Goal: Check status: Check status

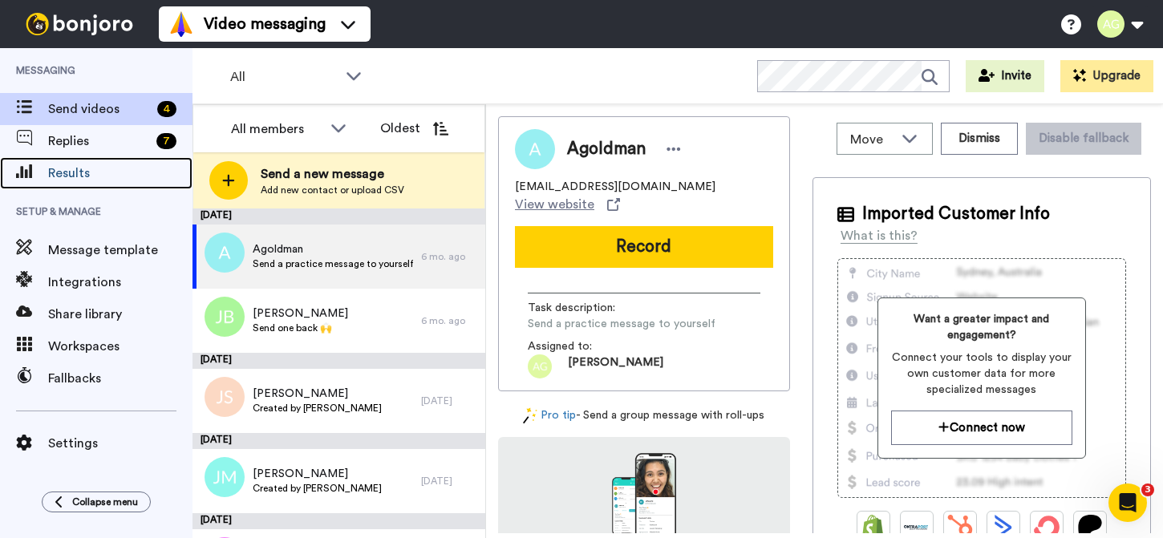
click at [74, 167] on span "Results" at bounding box center [120, 173] width 144 height 19
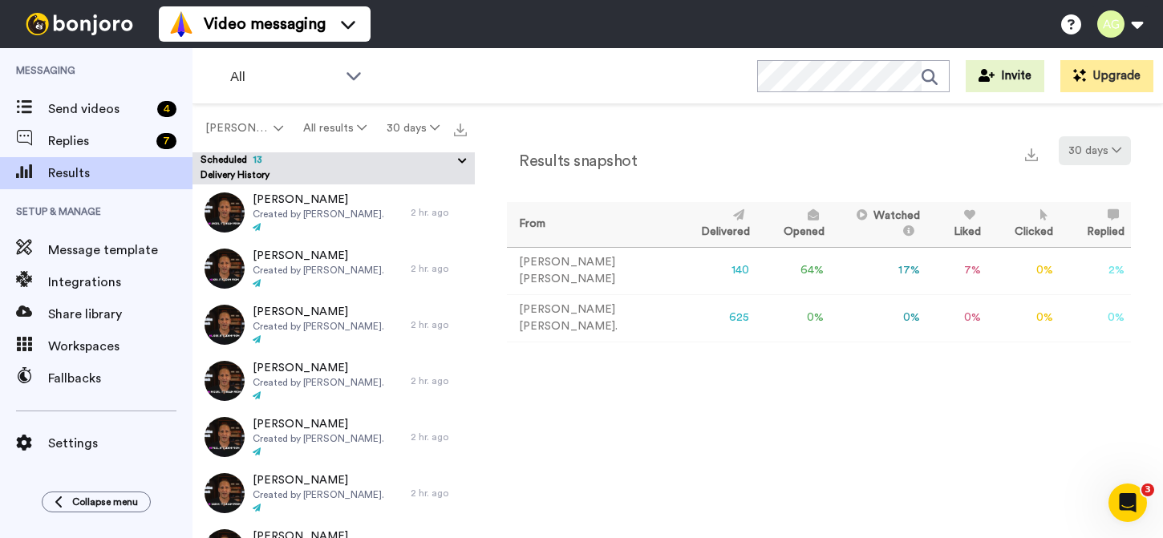
click at [1101, 150] on button "30 days" at bounding box center [1094, 150] width 72 height 29
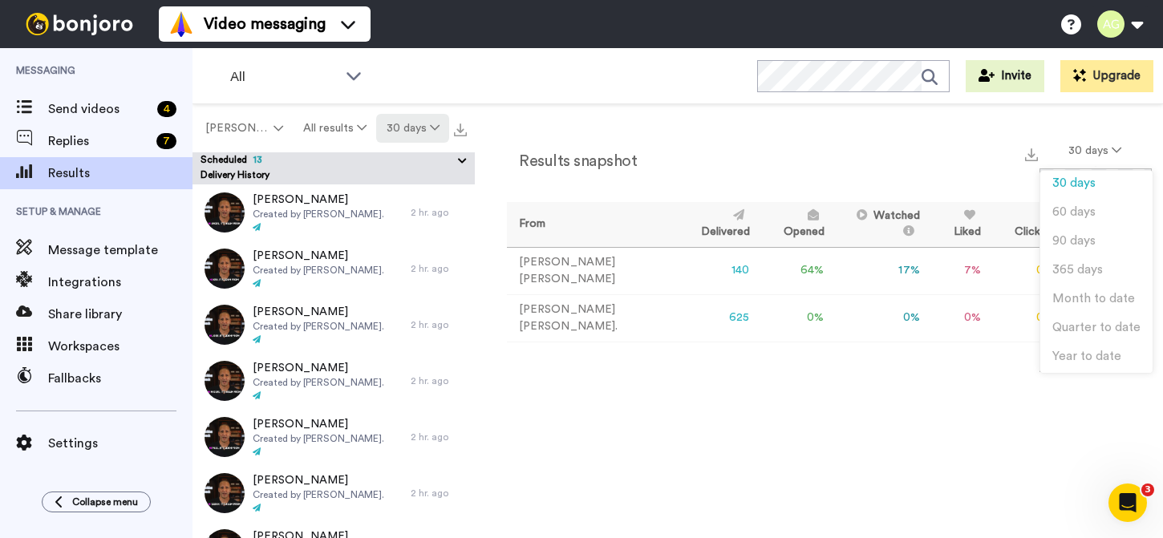
click at [437, 125] on icon at bounding box center [435, 127] width 10 height 11
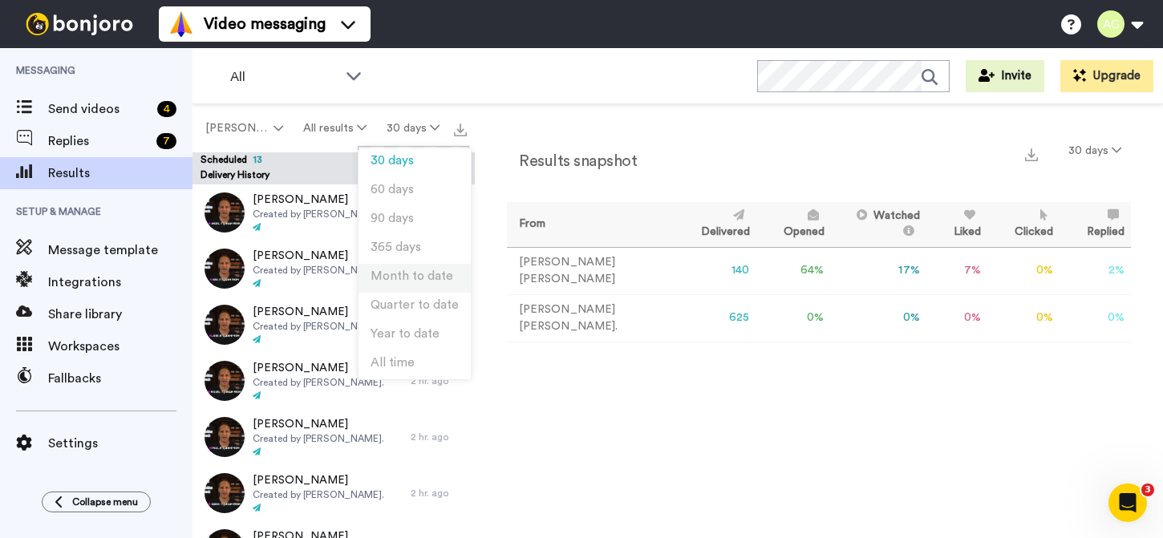
click at [431, 279] on span "Month to date" at bounding box center [411, 276] width 83 height 12
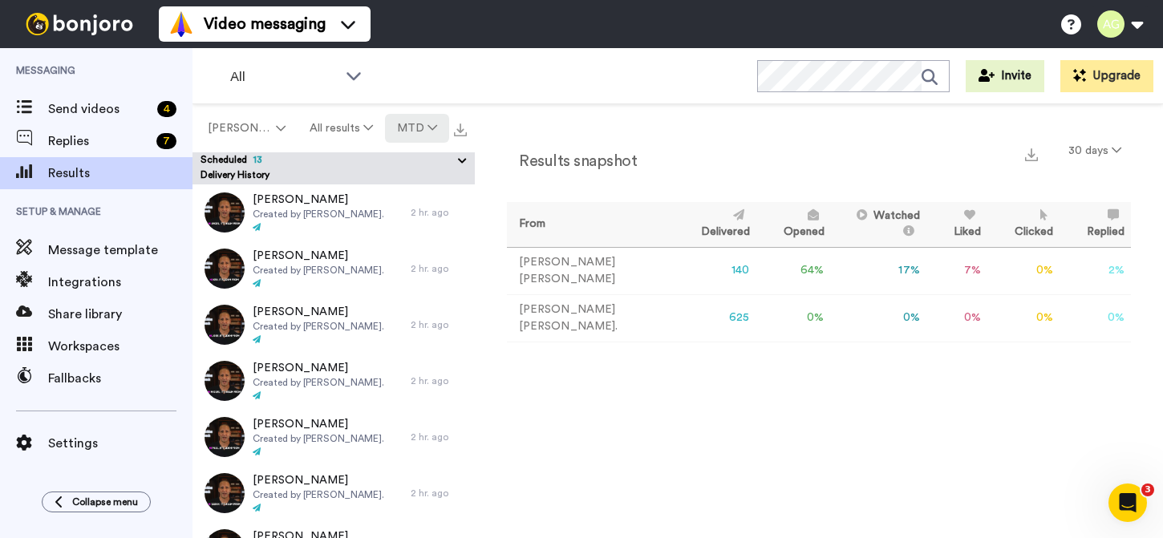
click at [431, 131] on icon at bounding box center [432, 127] width 10 height 11
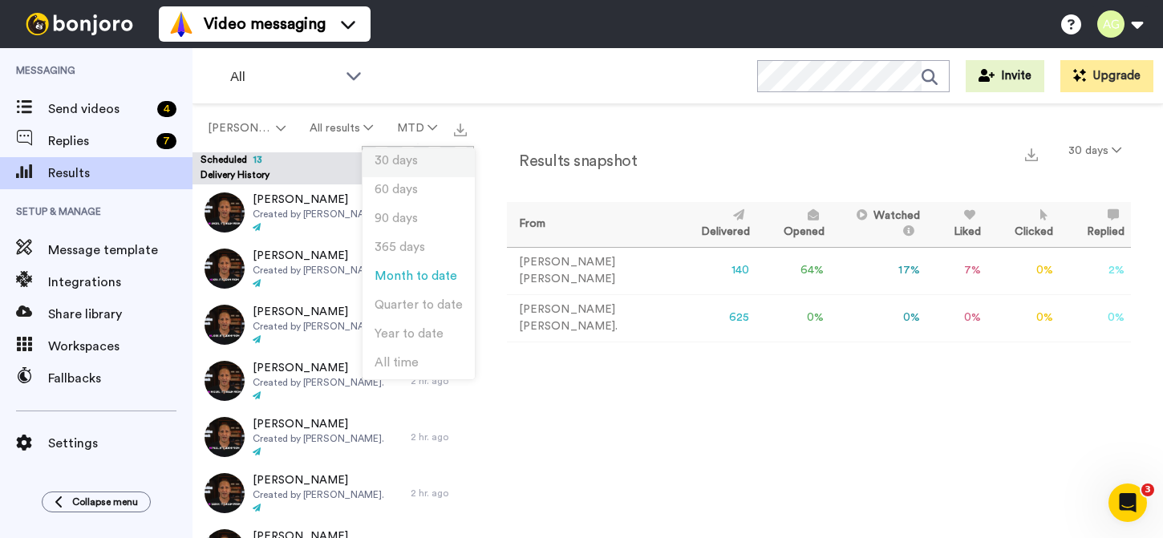
click at [424, 159] on li "30 days" at bounding box center [418, 162] width 112 height 29
